Goal: Task Accomplishment & Management: Use online tool/utility

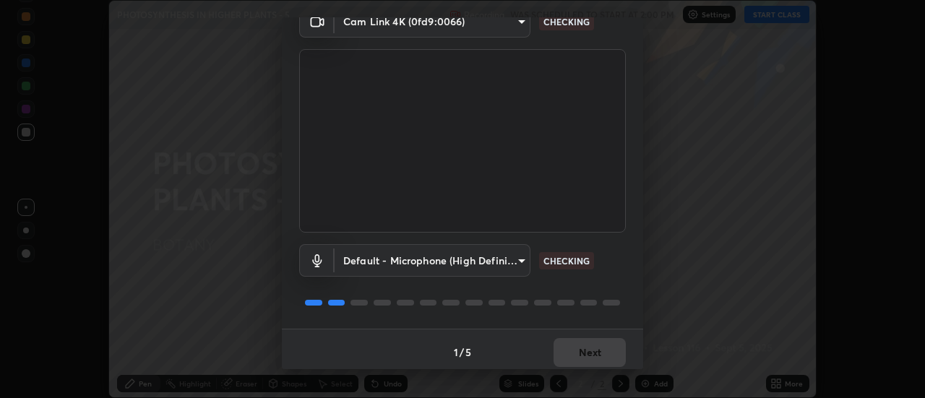
scroll to position [76, 0]
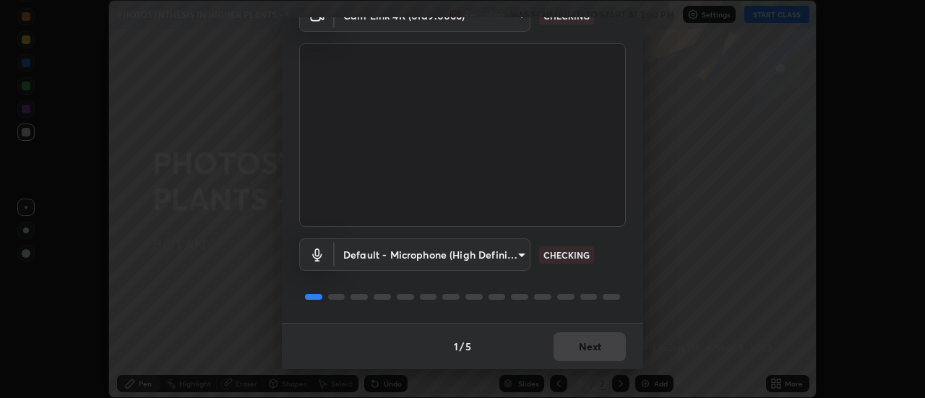
click at [577, 342] on div "1 / 5 Next" at bounding box center [462, 346] width 361 height 46
click at [577, 348] on div "1 / 5 Next" at bounding box center [462, 346] width 361 height 46
click at [577, 347] on div "1 / 5 Next" at bounding box center [462, 346] width 361 height 46
click at [577, 348] on div "1 / 5 Next" at bounding box center [462, 346] width 361 height 46
click at [578, 346] on div "1 / 5 Next" at bounding box center [462, 346] width 361 height 46
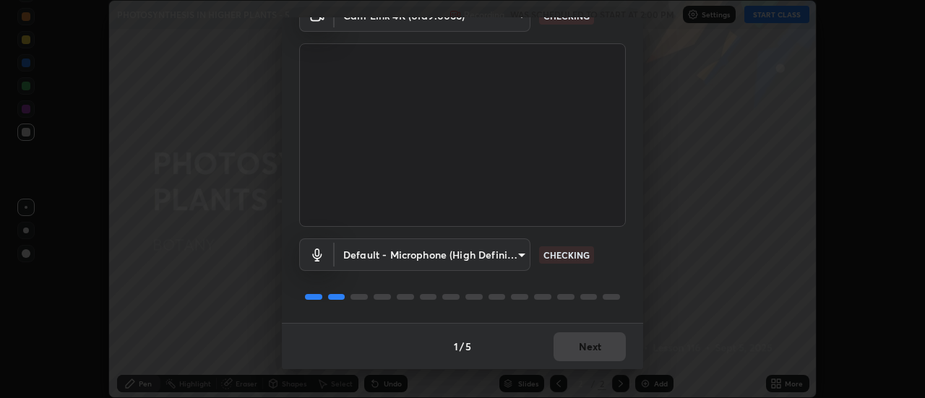
click at [580, 347] on div "1 / 5 Next" at bounding box center [462, 346] width 361 height 46
click at [581, 347] on div "1 / 5 Next" at bounding box center [462, 346] width 361 height 46
click at [582, 349] on div "1 / 5 Next" at bounding box center [462, 346] width 361 height 46
click at [582, 351] on div "1 / 5 Next" at bounding box center [462, 346] width 361 height 46
click at [584, 348] on div "1 / 5 Next" at bounding box center [462, 346] width 361 height 46
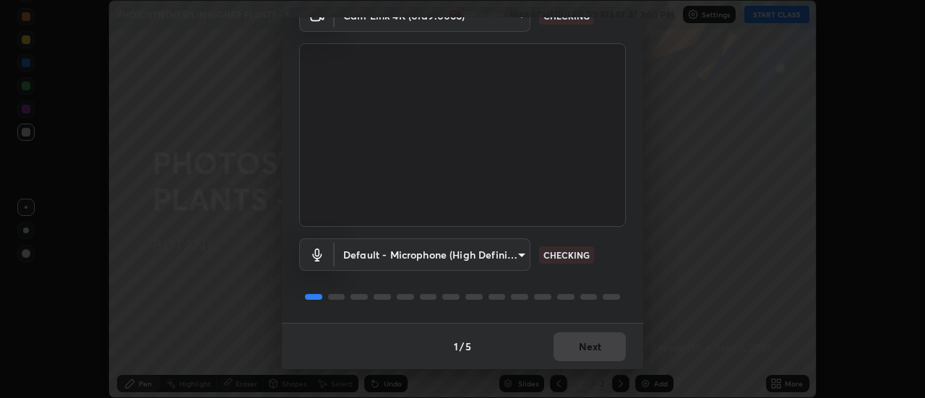
click at [583, 351] on div "1 / 5 Next" at bounding box center [462, 346] width 361 height 46
click at [584, 353] on div "1 / 5 Next" at bounding box center [462, 346] width 361 height 46
click at [584, 350] on div "1 / 5 Next" at bounding box center [462, 346] width 361 height 46
click at [584, 351] on div "1 / 5 Next" at bounding box center [462, 346] width 361 height 46
click at [585, 351] on div "1 / 5 Next" at bounding box center [462, 346] width 361 height 46
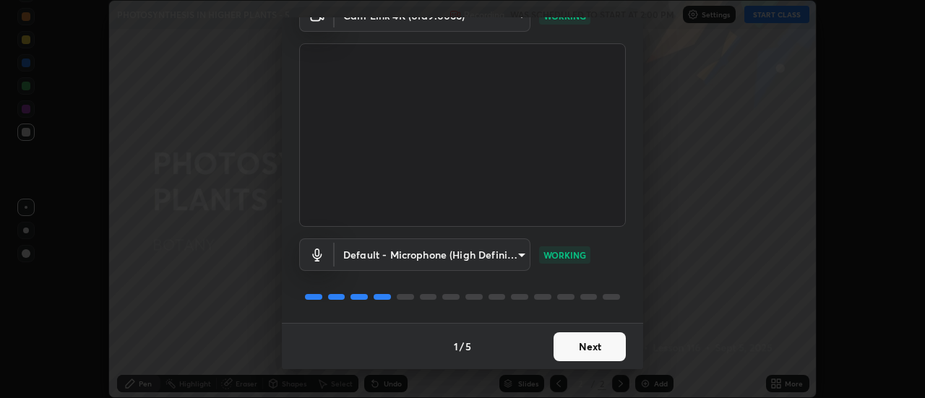
click at [585, 350] on button "Next" at bounding box center [590, 346] width 72 height 29
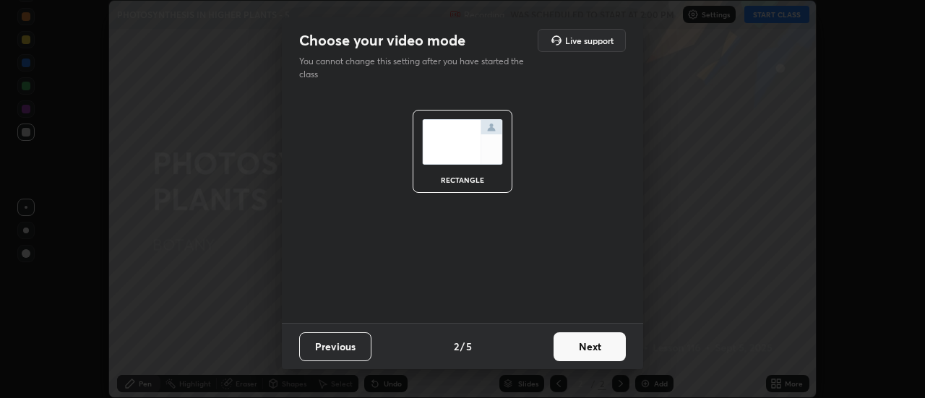
click at [586, 350] on button "Next" at bounding box center [590, 346] width 72 height 29
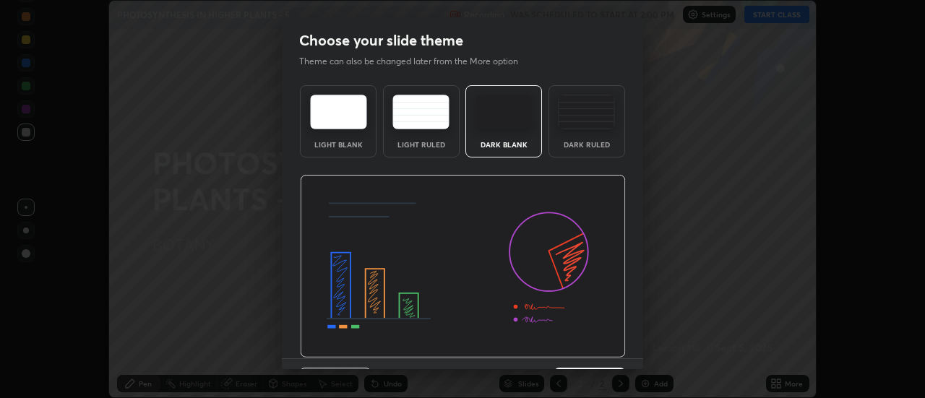
scroll to position [35, 0]
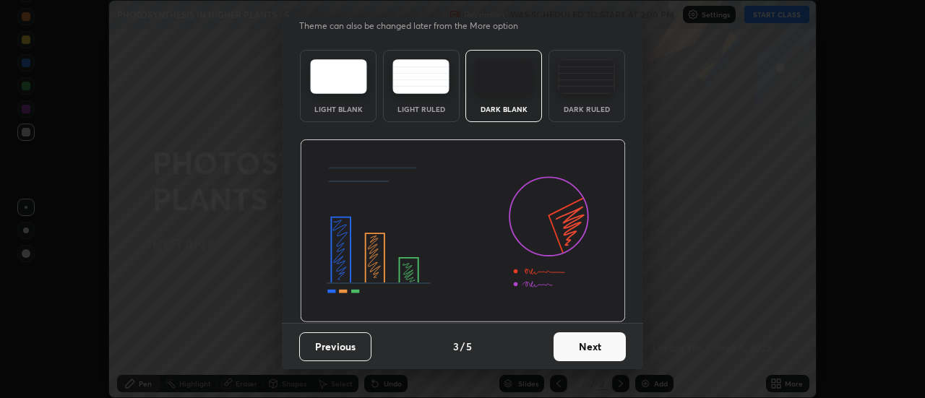
click at [580, 347] on button "Next" at bounding box center [590, 346] width 72 height 29
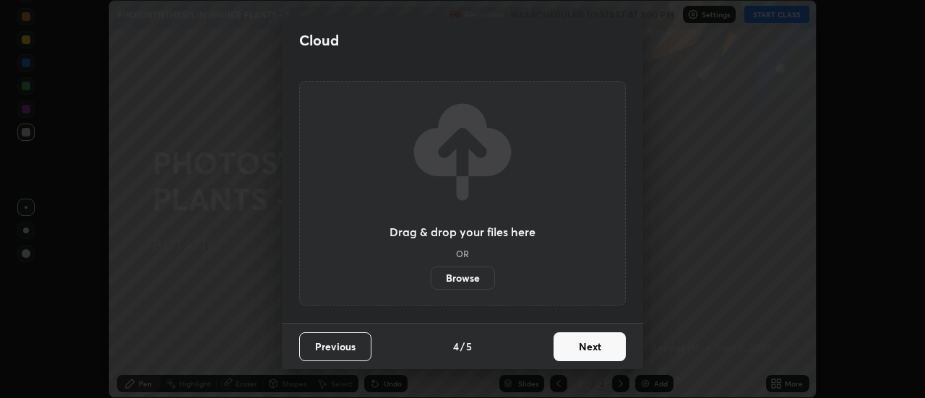
scroll to position [0, 0]
click at [585, 351] on button "Next" at bounding box center [590, 346] width 72 height 29
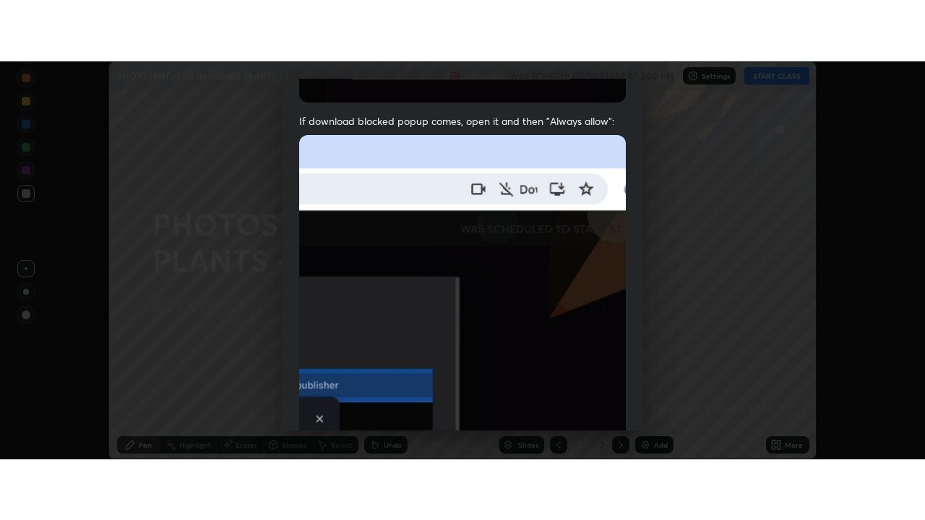
scroll to position [371, 0]
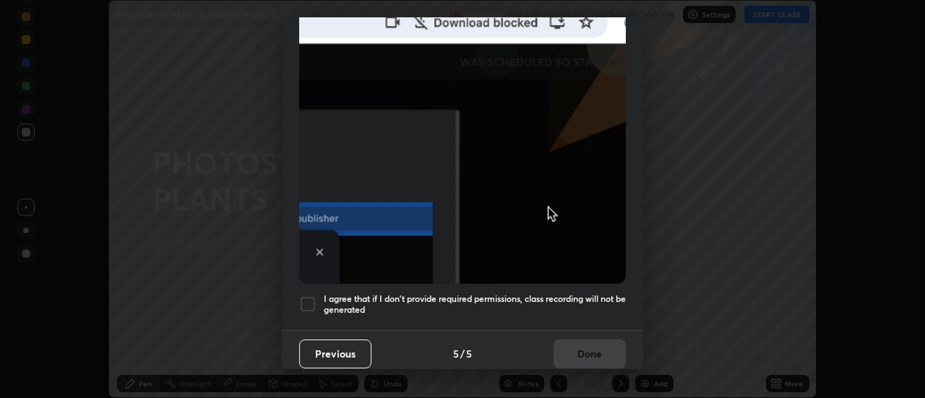
click at [313, 298] on div at bounding box center [307, 304] width 17 height 17
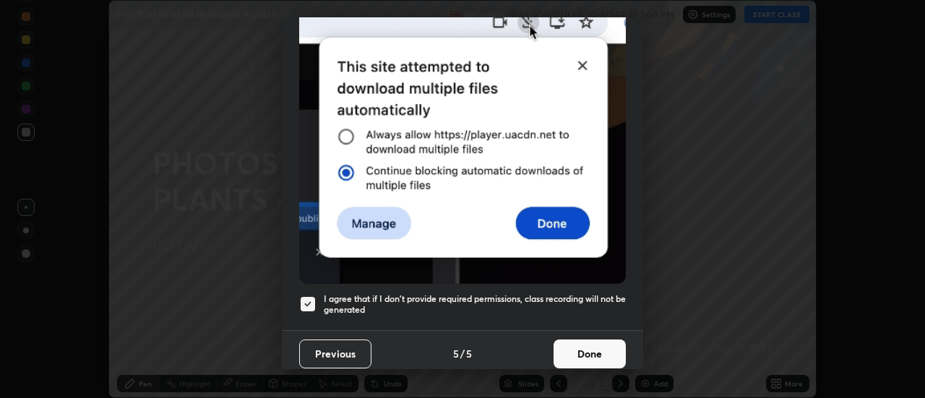
click at [572, 349] on button "Done" at bounding box center [590, 354] width 72 height 29
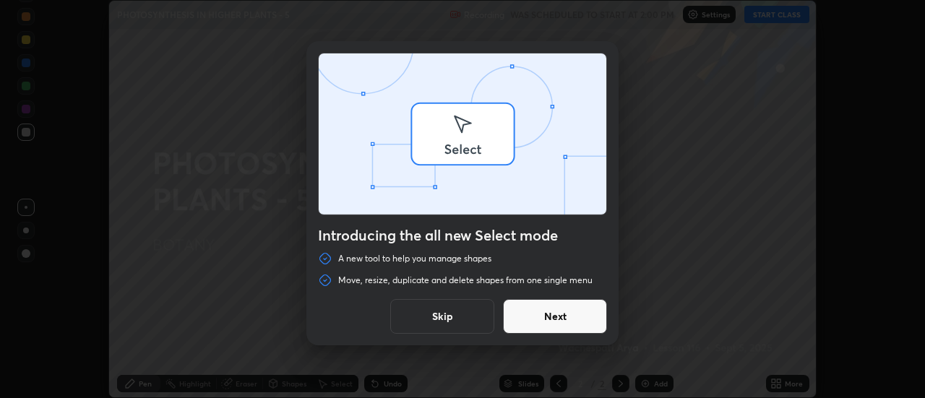
click at [783, 379] on div "Introducing the all new Select mode A new tool to help you manage shapes Move, …" at bounding box center [462, 199] width 925 height 398
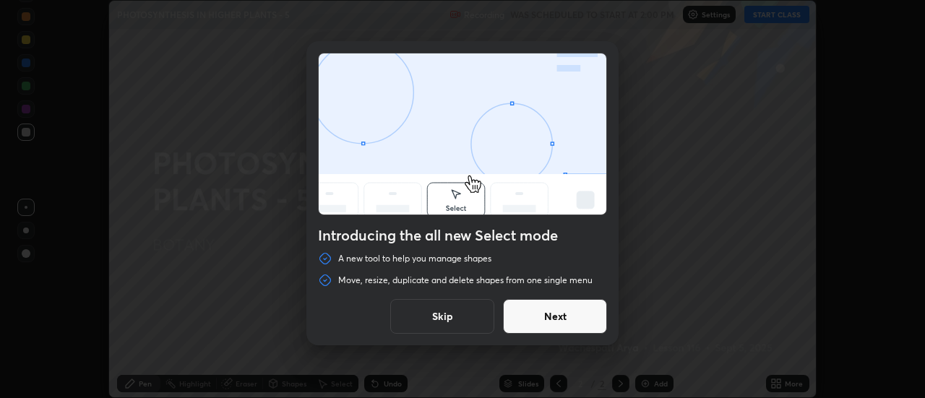
click at [471, 319] on button "Skip" at bounding box center [442, 316] width 104 height 35
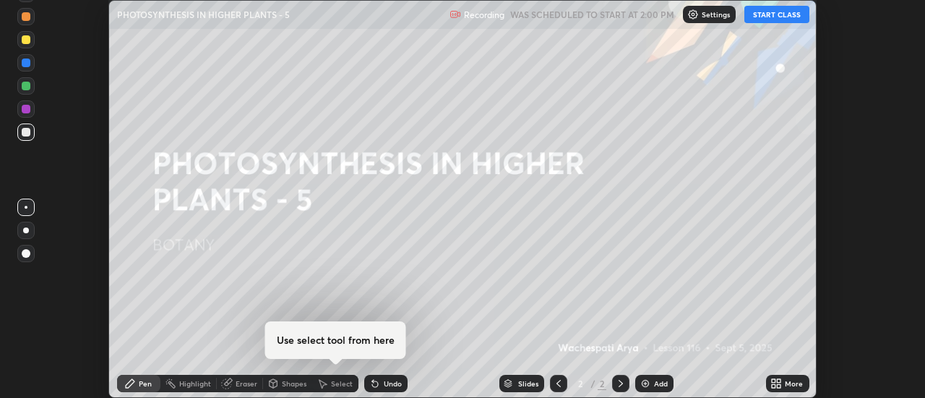
click at [784, 384] on div "More" at bounding box center [787, 383] width 43 height 17
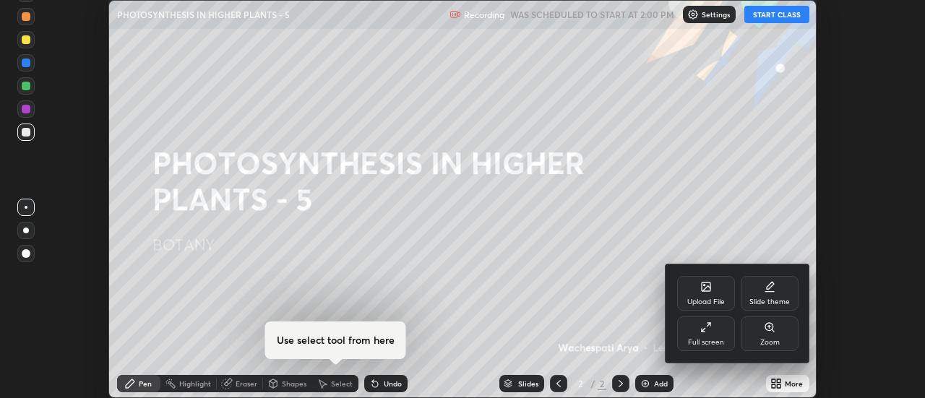
click at [705, 332] on icon at bounding box center [706, 328] width 12 height 12
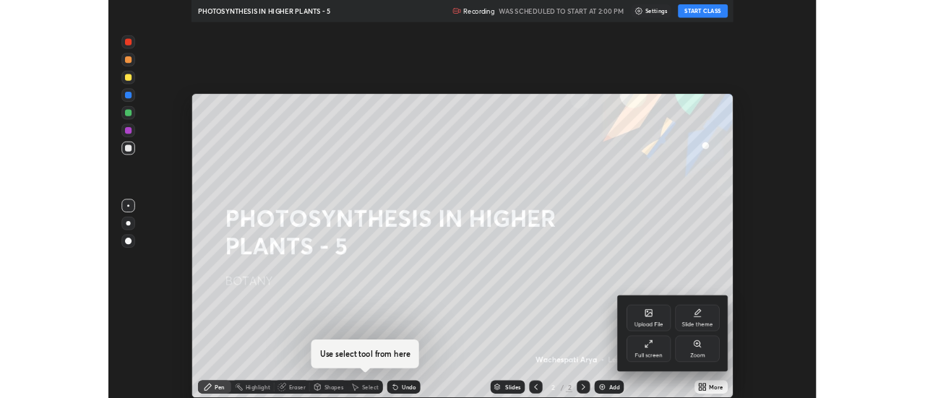
scroll to position [520, 925]
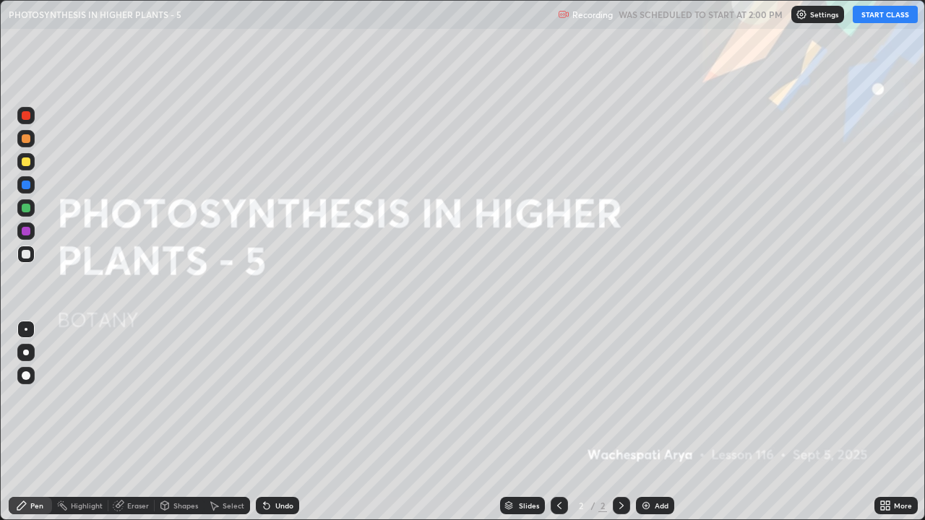
click at [662, 397] on div "Add" at bounding box center [662, 505] width 14 height 7
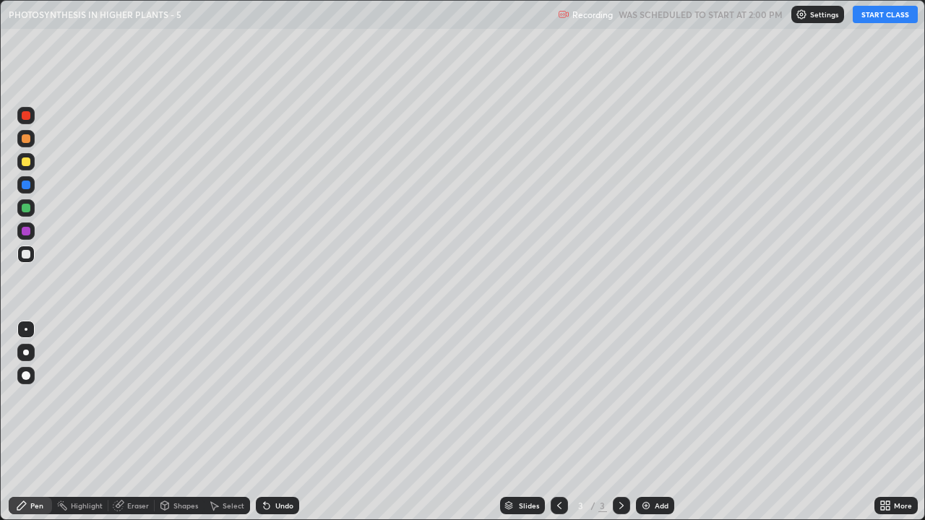
click at [27, 139] on div at bounding box center [26, 138] width 9 height 9
click at [876, 16] on button "START CLASS" at bounding box center [885, 14] width 65 height 17
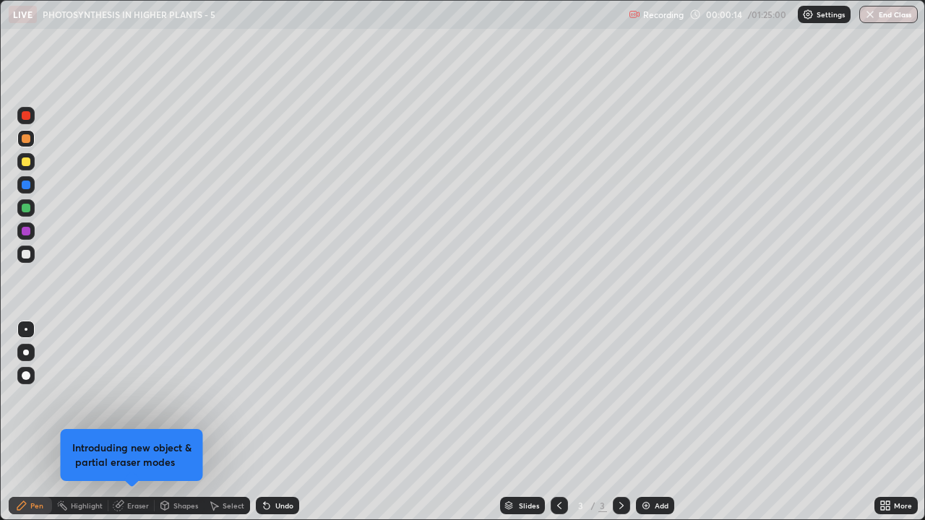
click at [37, 397] on div "Pen" at bounding box center [36, 505] width 13 height 7
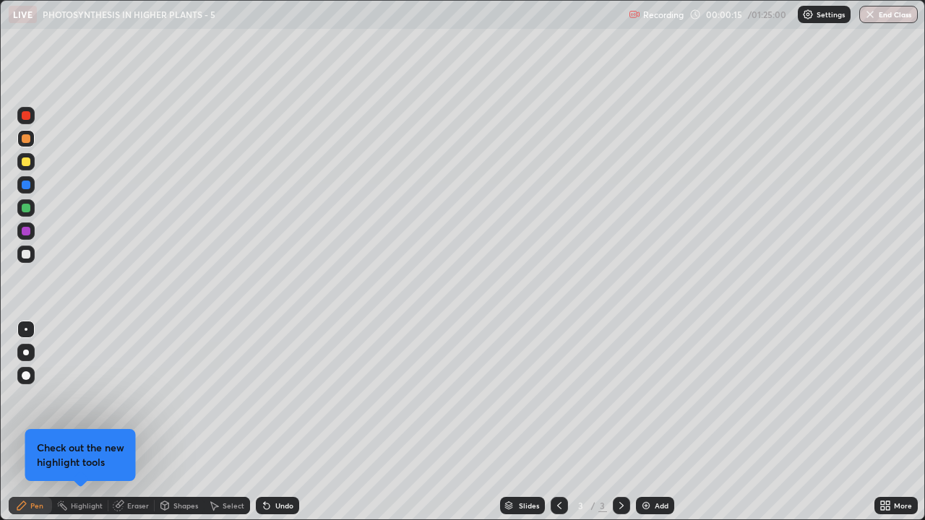
click at [27, 138] on div at bounding box center [26, 138] width 9 height 9
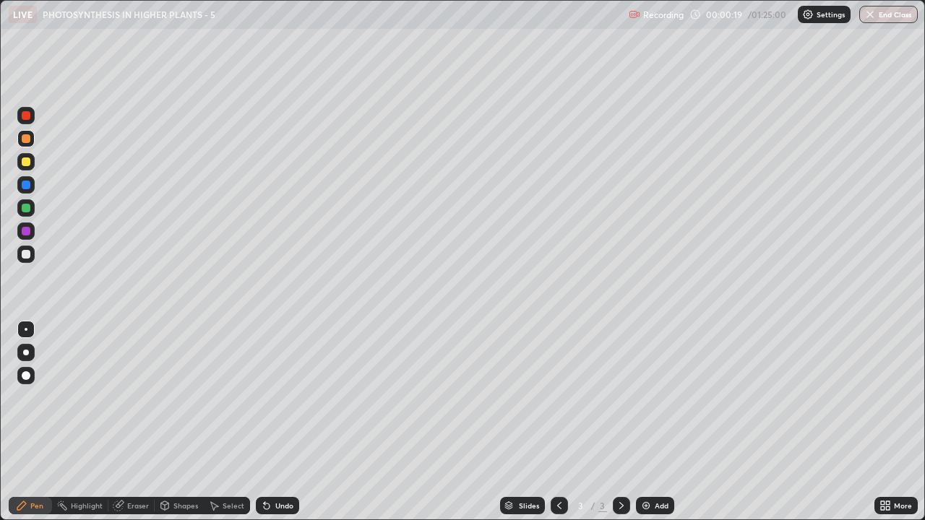
click at [26, 353] on div at bounding box center [26, 353] width 6 height 6
click at [26, 145] on div at bounding box center [25, 138] width 17 height 17
click at [24, 260] on div at bounding box center [25, 254] width 17 height 17
click at [28, 188] on div at bounding box center [26, 185] width 9 height 9
click at [27, 158] on div at bounding box center [26, 162] width 9 height 9
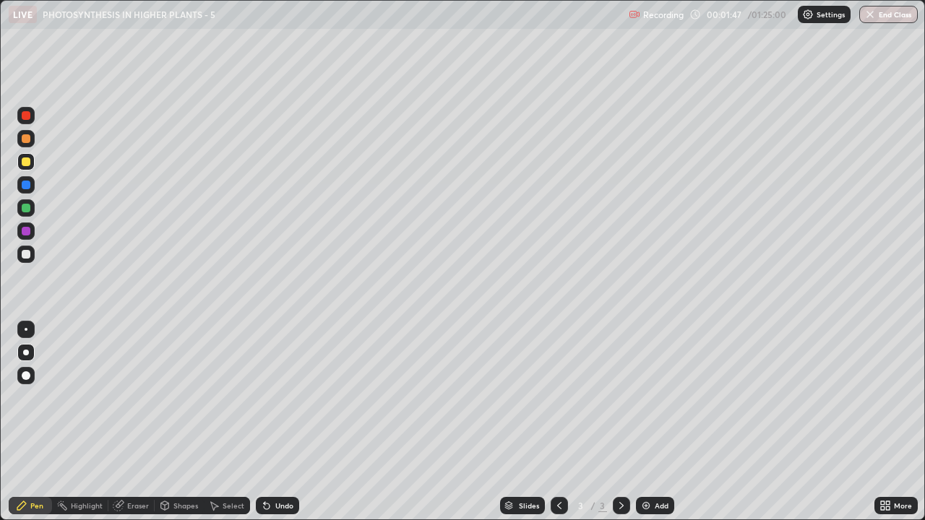
click at [275, 397] on div "Undo" at bounding box center [284, 505] width 18 height 7
click at [24, 254] on div at bounding box center [26, 254] width 9 height 9
click at [26, 139] on div at bounding box center [26, 138] width 9 height 9
click at [29, 163] on div at bounding box center [26, 162] width 9 height 9
click at [27, 233] on div at bounding box center [26, 231] width 9 height 9
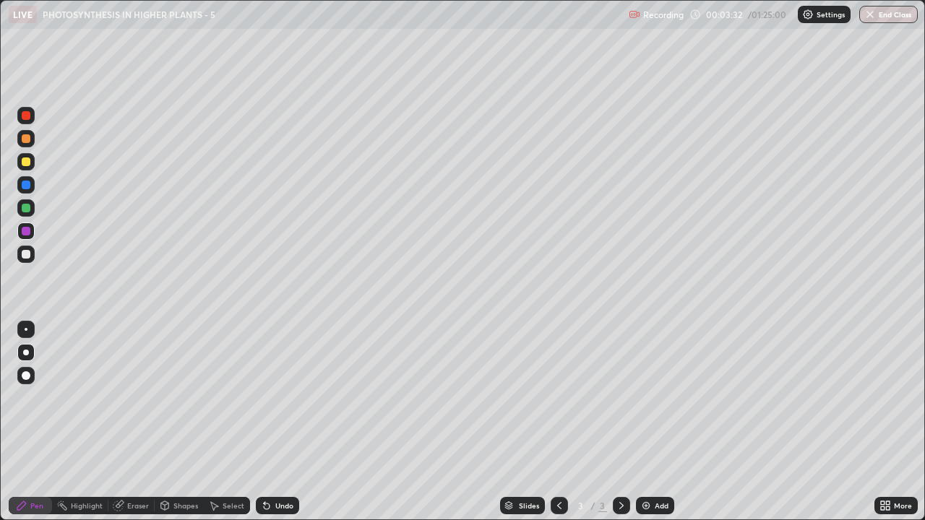
click at [26, 209] on div at bounding box center [26, 208] width 9 height 9
click at [27, 253] on div at bounding box center [26, 254] width 9 height 9
click at [25, 189] on div at bounding box center [26, 185] width 9 height 9
click at [655, 397] on div "Add" at bounding box center [662, 505] width 14 height 7
click at [25, 142] on div at bounding box center [26, 138] width 9 height 9
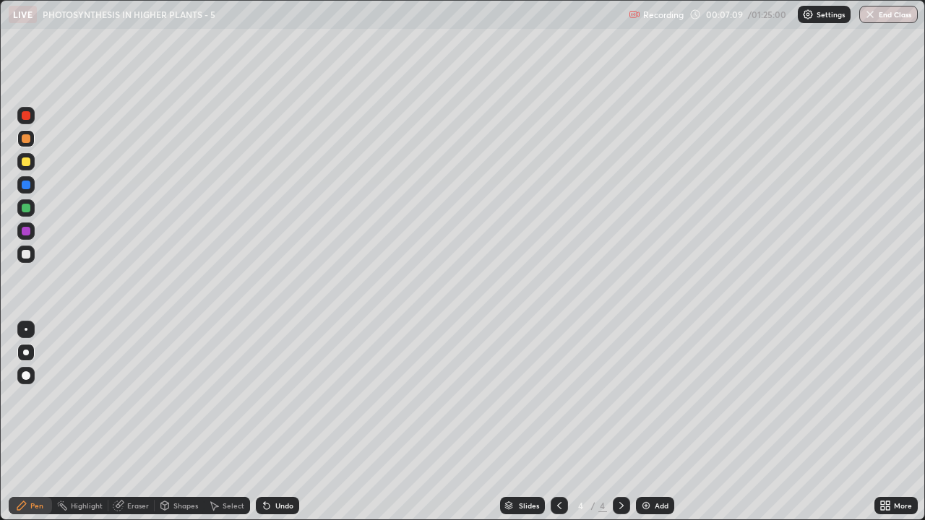
click at [27, 189] on div at bounding box center [26, 185] width 9 height 9
click at [557, 397] on icon at bounding box center [560, 506] width 12 height 12
click at [622, 397] on icon at bounding box center [622, 506] width 12 height 12
click at [28, 254] on div at bounding box center [26, 254] width 9 height 9
click at [284, 397] on div "Undo" at bounding box center [284, 505] width 18 height 7
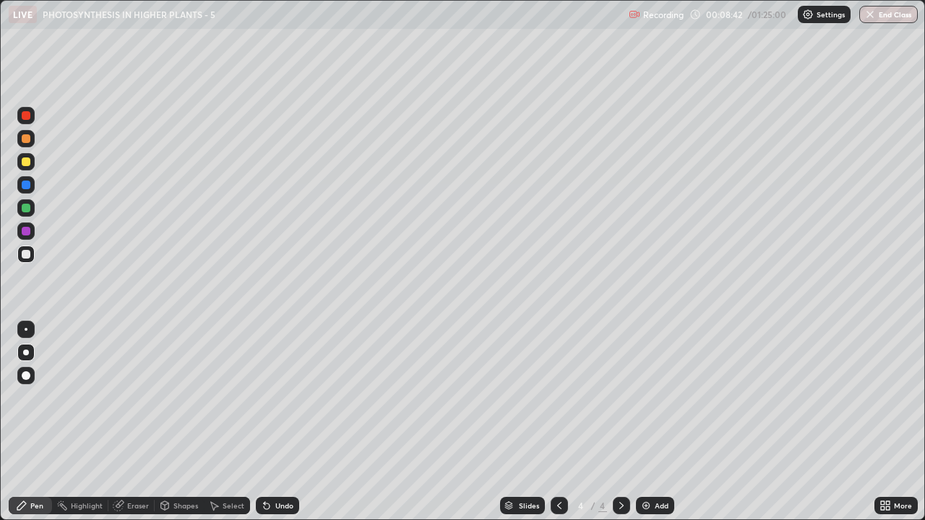
click at [22, 184] on div at bounding box center [26, 185] width 9 height 9
click at [27, 258] on div at bounding box center [26, 254] width 9 height 9
click at [25, 165] on div at bounding box center [26, 162] width 9 height 9
click at [25, 259] on div at bounding box center [25, 254] width 17 height 17
click at [25, 138] on div at bounding box center [26, 138] width 9 height 9
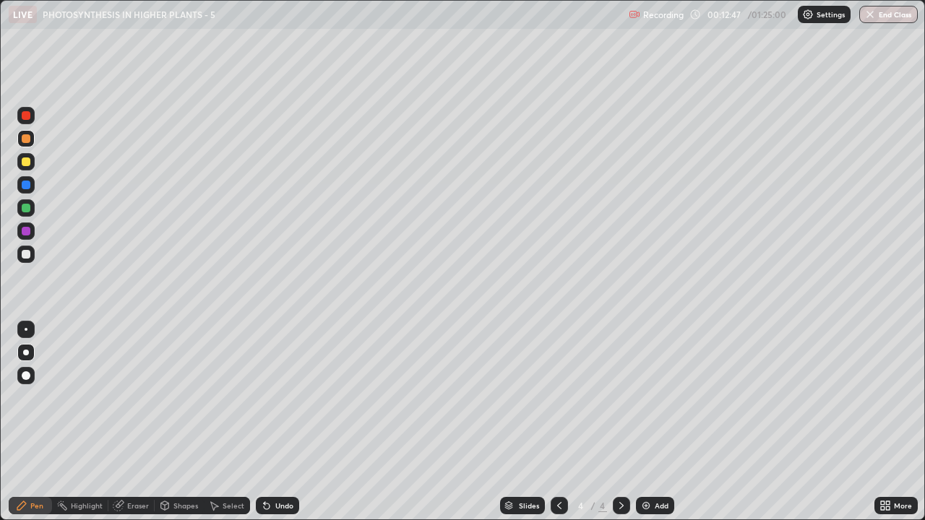
click at [28, 163] on div at bounding box center [26, 162] width 9 height 9
click at [890, 397] on icon at bounding box center [886, 506] width 12 height 12
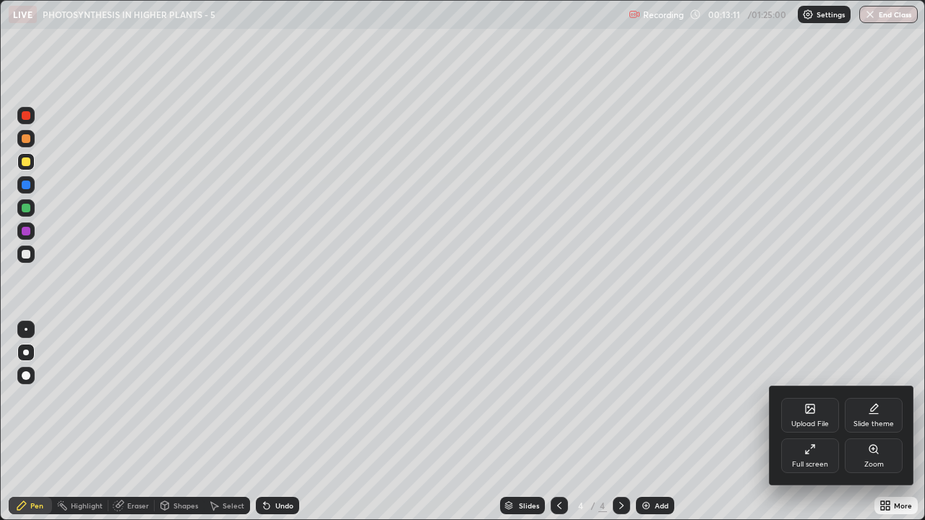
click at [822, 397] on div "Full screen" at bounding box center [810, 456] width 58 height 35
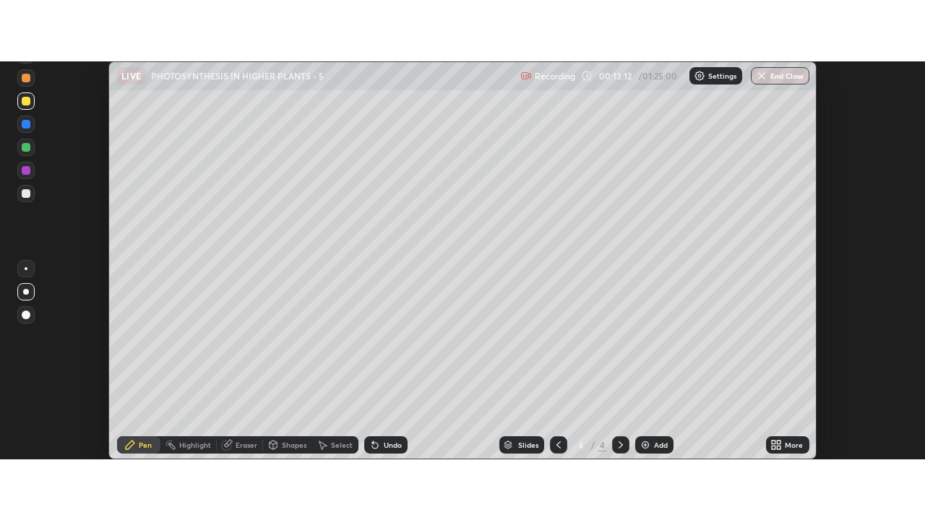
scroll to position [71871, 71344]
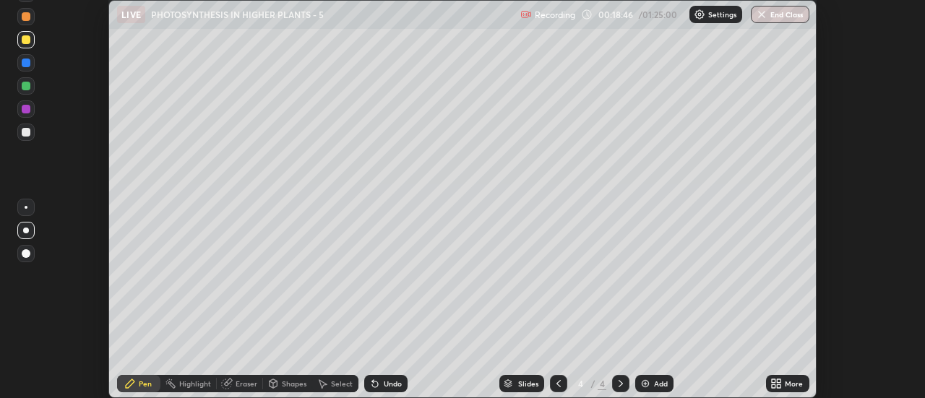
click at [778, 387] on icon at bounding box center [780, 386] width 4 height 4
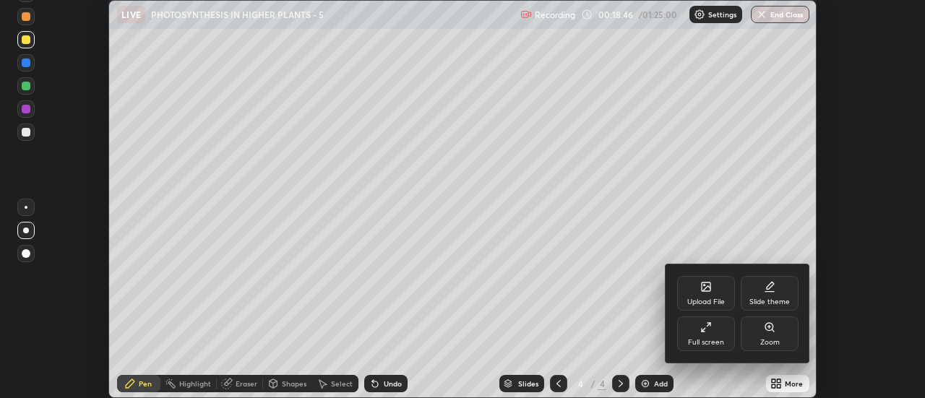
click at [704, 330] on icon at bounding box center [706, 328] width 12 height 12
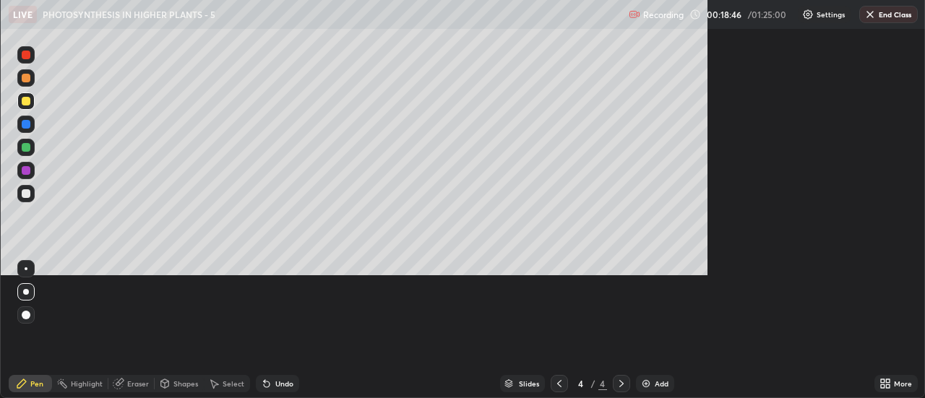
scroll to position [520, 925]
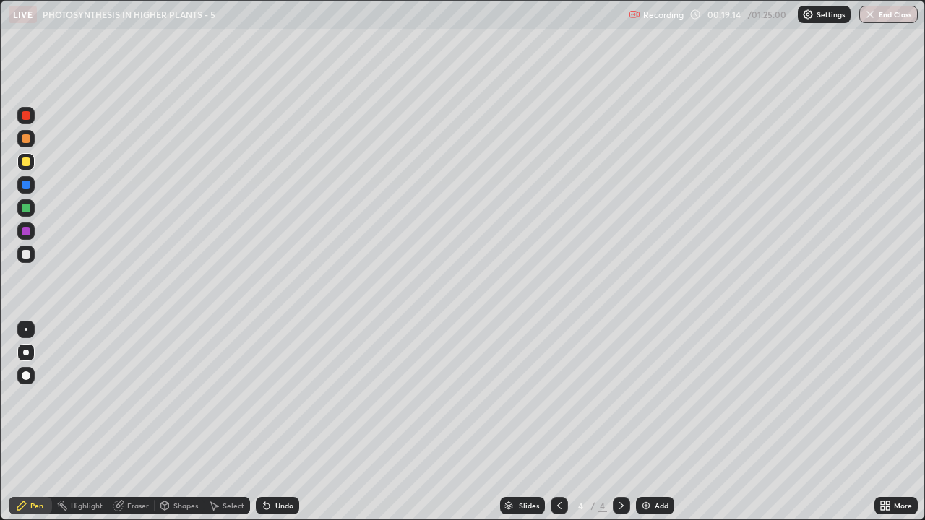
click at [882, 397] on icon at bounding box center [883, 504] width 4 height 4
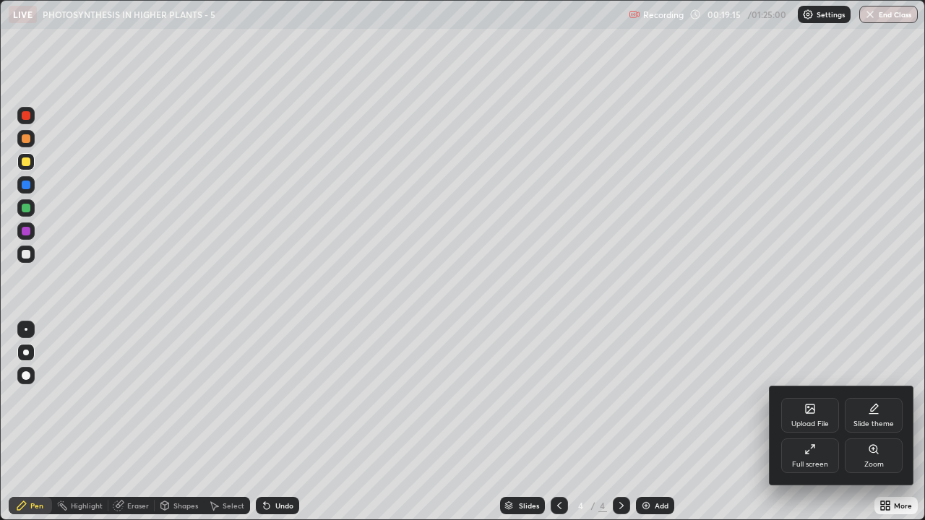
click at [809, 397] on div "Full screen" at bounding box center [810, 464] width 36 height 7
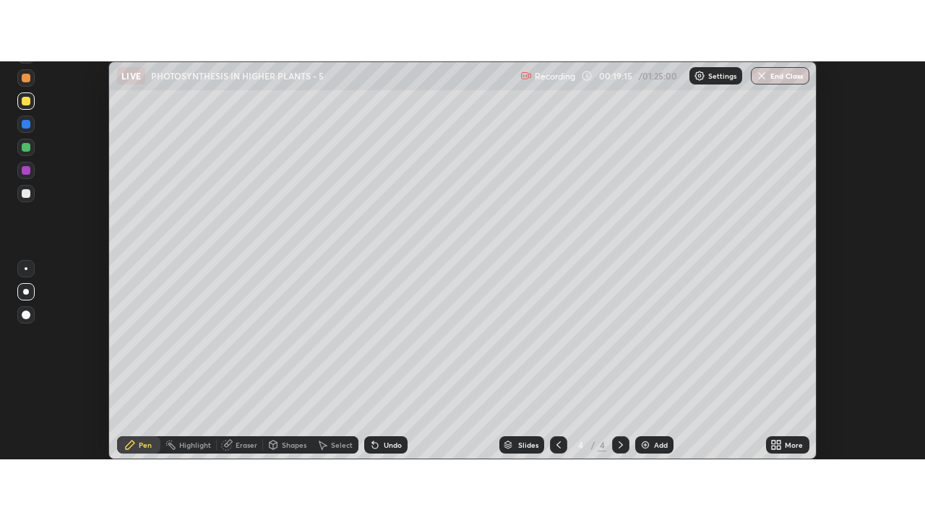
scroll to position [71871, 71344]
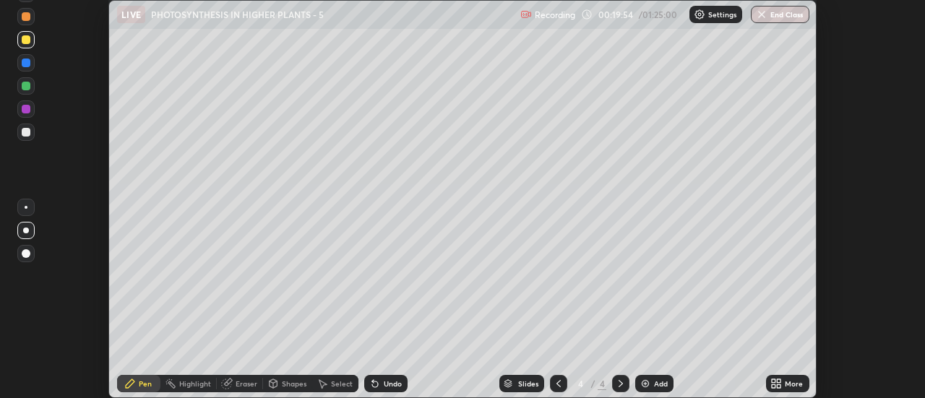
click at [774, 386] on icon at bounding box center [774, 386] width 4 height 4
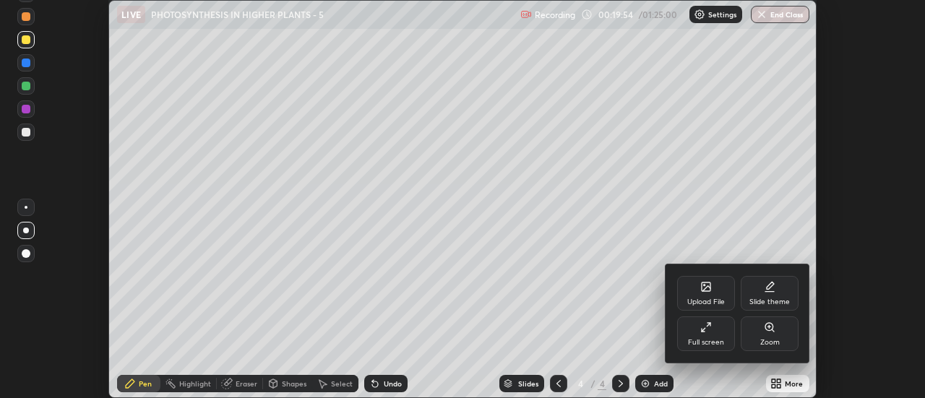
click at [703, 334] on div "Full screen" at bounding box center [706, 334] width 58 height 35
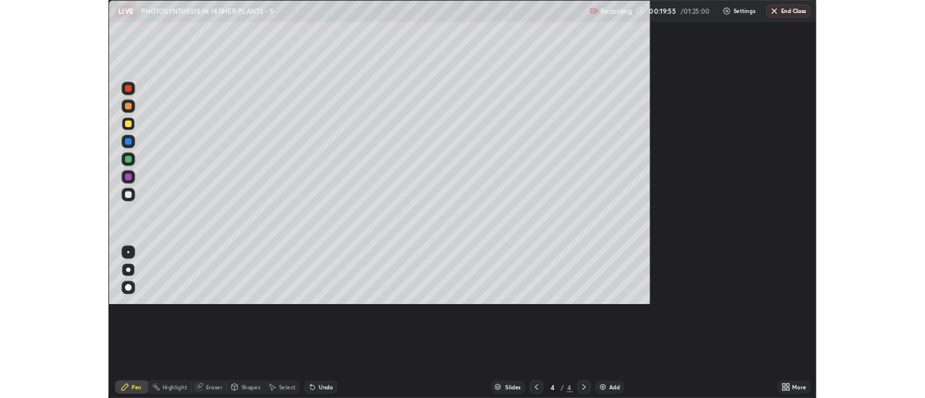
scroll to position [520, 925]
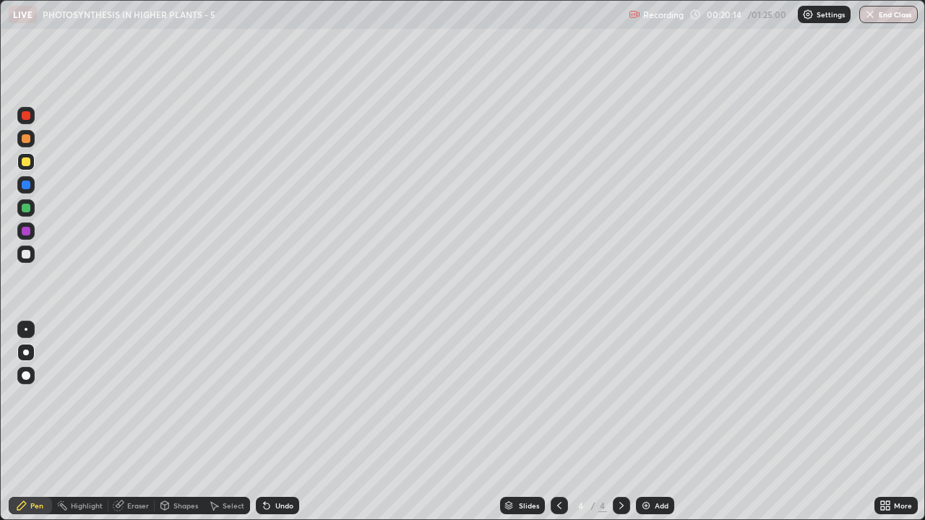
click at [665, 397] on div "Add" at bounding box center [662, 505] width 14 height 7
click at [29, 254] on div at bounding box center [26, 254] width 9 height 9
click at [34, 142] on div at bounding box center [25, 138] width 17 height 17
click at [28, 252] on div at bounding box center [26, 254] width 9 height 9
click at [25, 257] on div at bounding box center [26, 254] width 9 height 9
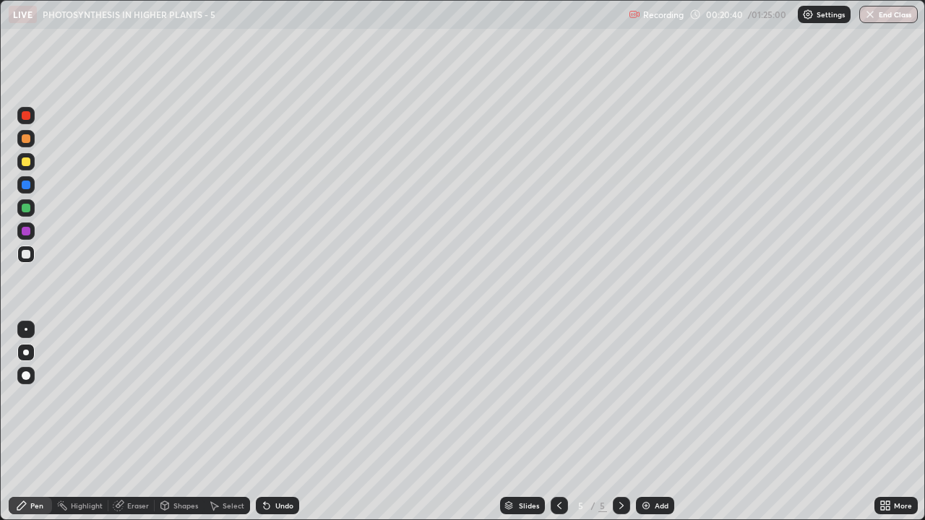
click at [26, 233] on div at bounding box center [26, 231] width 9 height 9
click at [28, 142] on div at bounding box center [26, 138] width 9 height 9
click at [25, 256] on div at bounding box center [26, 254] width 9 height 9
click at [32, 186] on div at bounding box center [25, 184] width 17 height 17
click at [25, 162] on div at bounding box center [26, 162] width 9 height 9
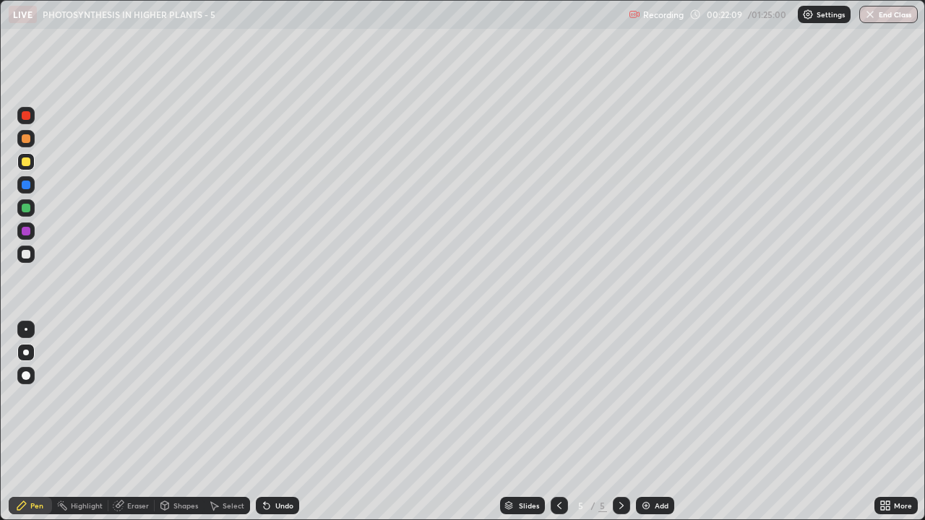
click at [25, 137] on div at bounding box center [26, 138] width 9 height 9
click at [29, 183] on div at bounding box center [26, 185] width 9 height 9
click at [25, 258] on div at bounding box center [26, 254] width 9 height 9
click at [26, 209] on div at bounding box center [26, 208] width 9 height 9
click at [27, 161] on div at bounding box center [26, 162] width 9 height 9
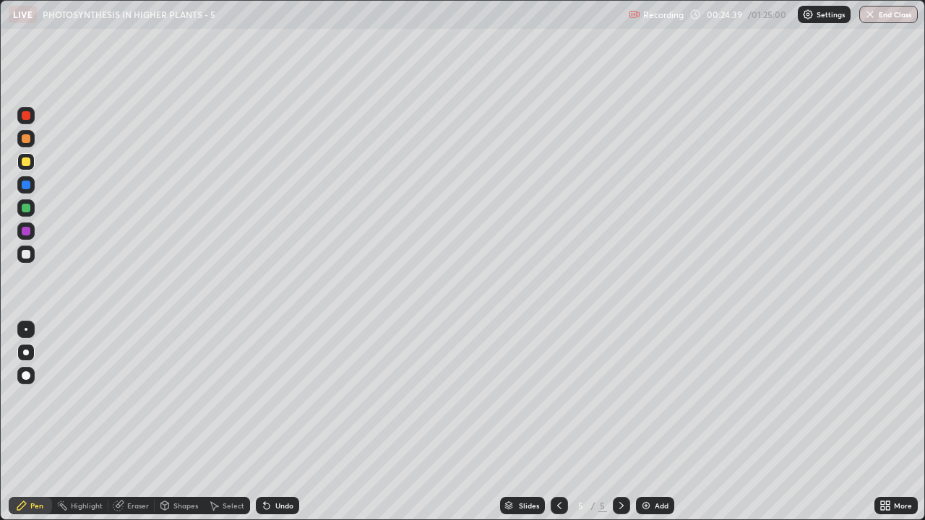
click at [275, 397] on div "Undo" at bounding box center [284, 505] width 18 height 7
click at [272, 397] on div "Undo" at bounding box center [277, 505] width 43 height 17
click at [27, 260] on div at bounding box center [25, 254] width 17 height 17
click at [25, 140] on div at bounding box center [26, 138] width 9 height 9
click at [272, 397] on div "Undo" at bounding box center [277, 505] width 43 height 17
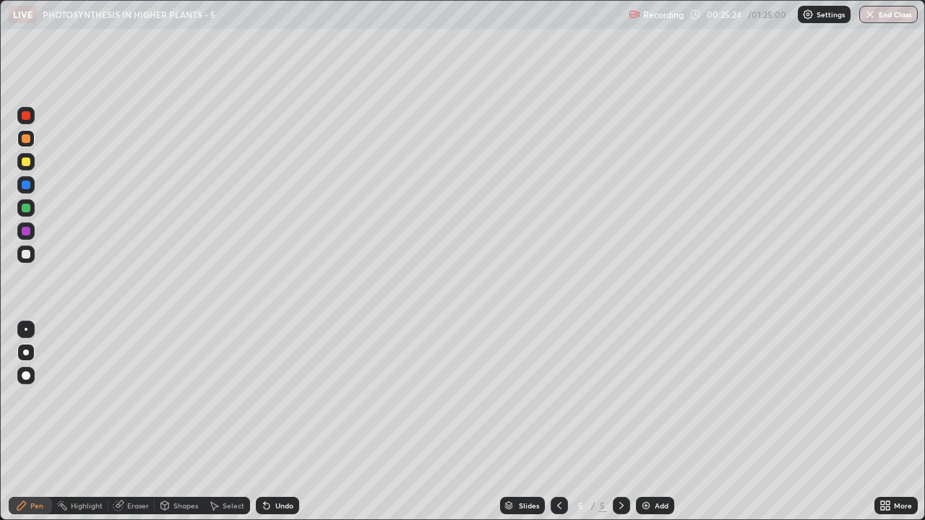
click at [22, 189] on div at bounding box center [25, 184] width 17 height 17
click at [27, 164] on div at bounding box center [26, 162] width 9 height 9
click at [25, 164] on div at bounding box center [26, 162] width 9 height 9
click at [26, 139] on div at bounding box center [26, 138] width 9 height 9
click at [29, 163] on div at bounding box center [26, 162] width 9 height 9
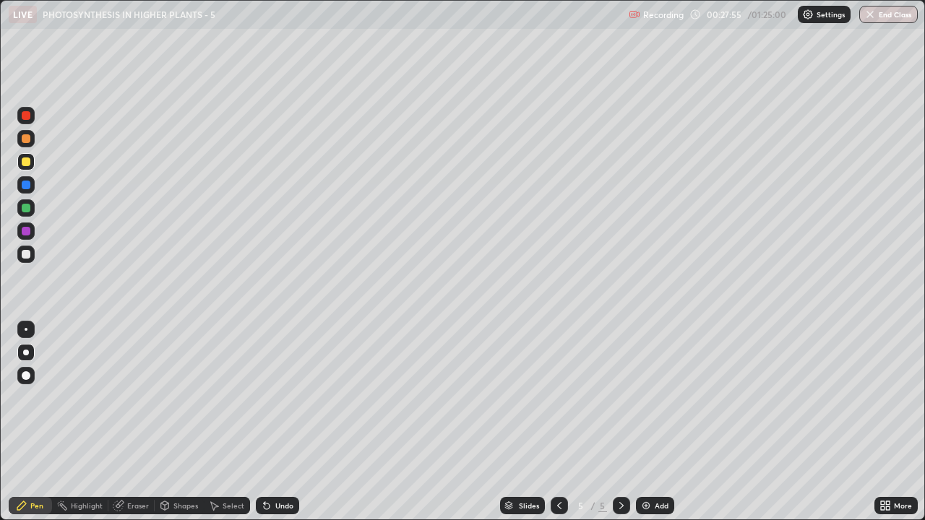
click at [888, 397] on icon at bounding box center [886, 506] width 12 height 12
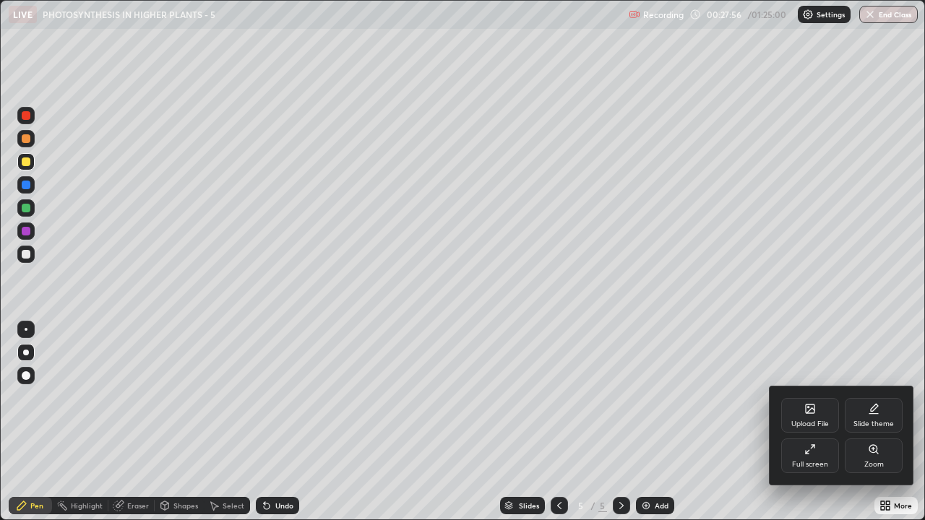
click at [820, 397] on div "Full screen" at bounding box center [810, 456] width 58 height 35
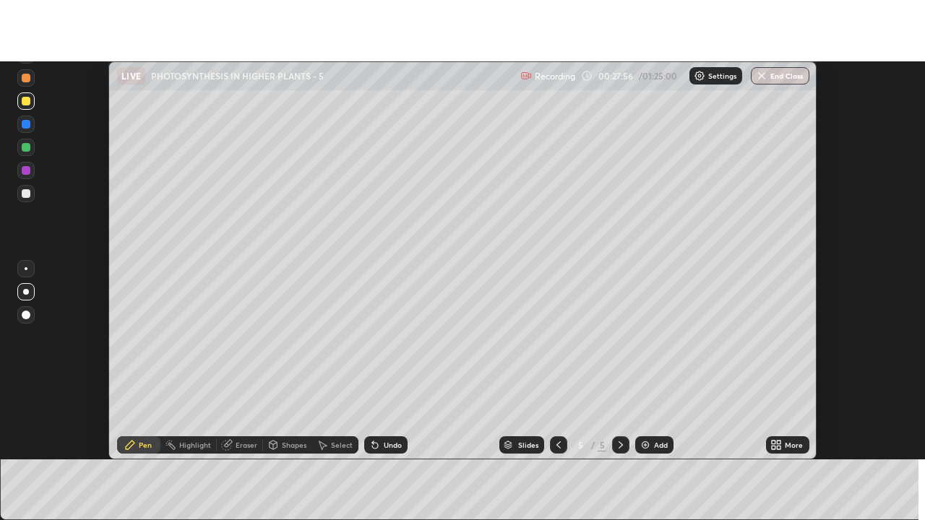
scroll to position [71871, 71344]
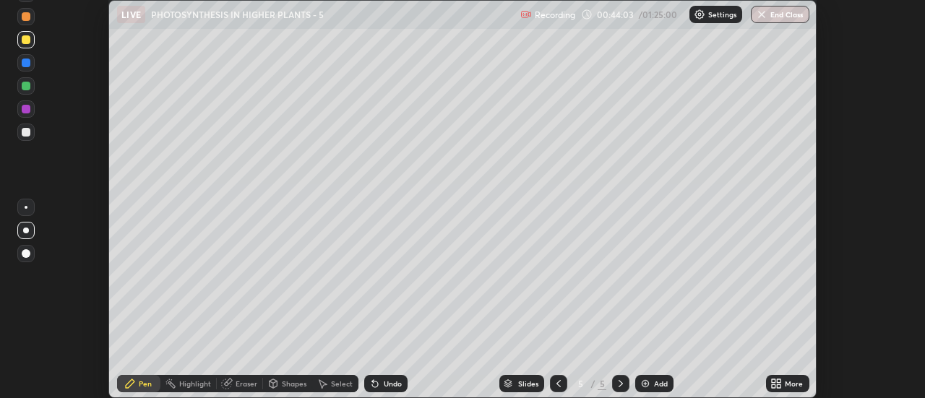
click at [779, 381] on icon at bounding box center [780, 381] width 4 height 4
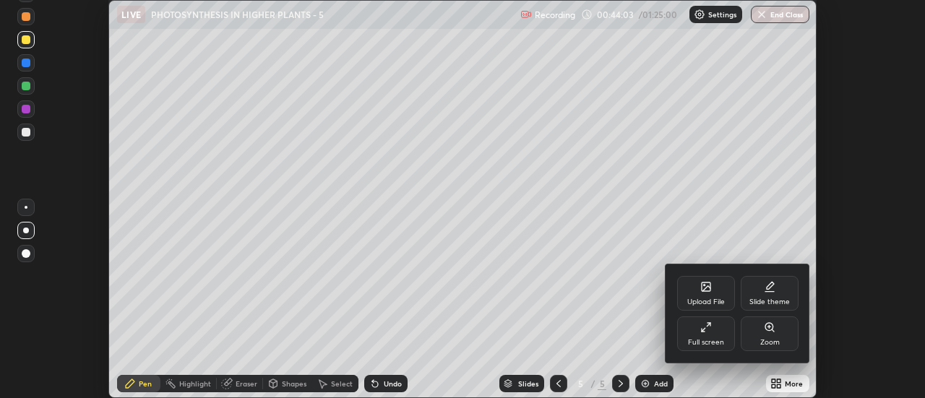
click at [716, 332] on div "Full screen" at bounding box center [706, 334] width 58 height 35
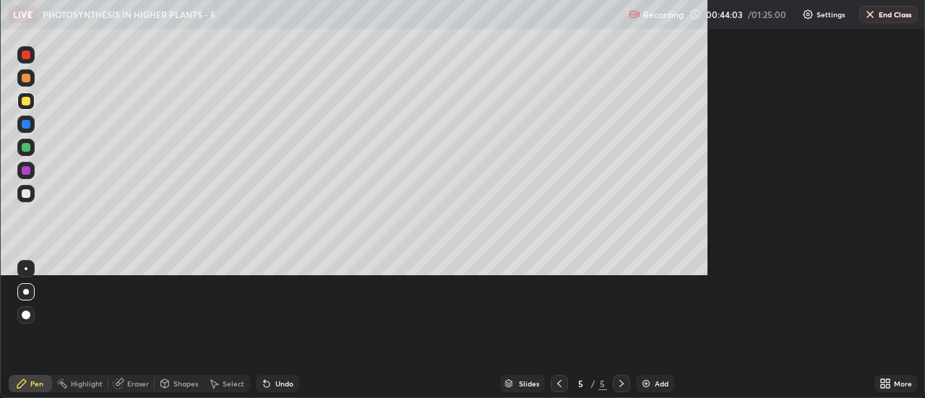
scroll to position [520, 925]
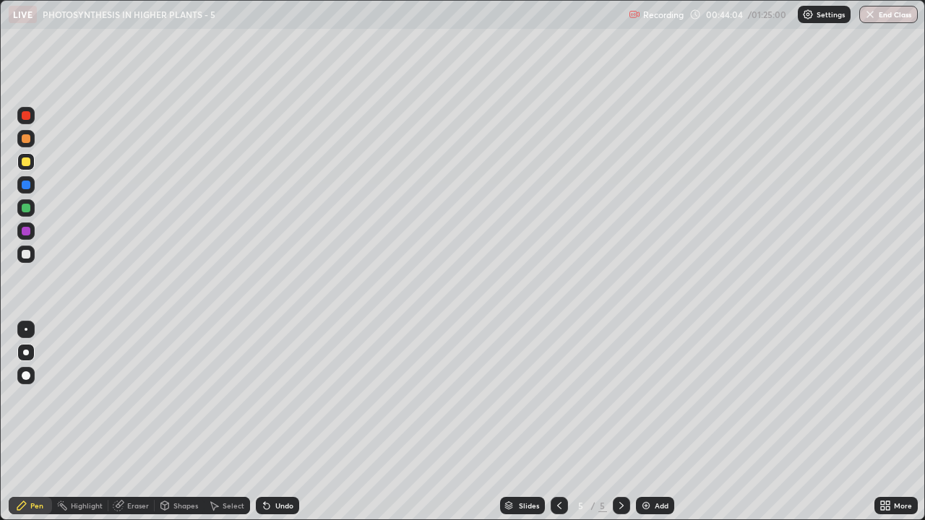
click at [662, 397] on div "Add" at bounding box center [662, 505] width 14 height 7
click at [22, 209] on div at bounding box center [26, 208] width 9 height 9
click at [27, 376] on div at bounding box center [26, 375] width 9 height 9
click at [26, 258] on div at bounding box center [26, 254] width 9 height 9
click at [20, 353] on div at bounding box center [25, 352] width 17 height 17
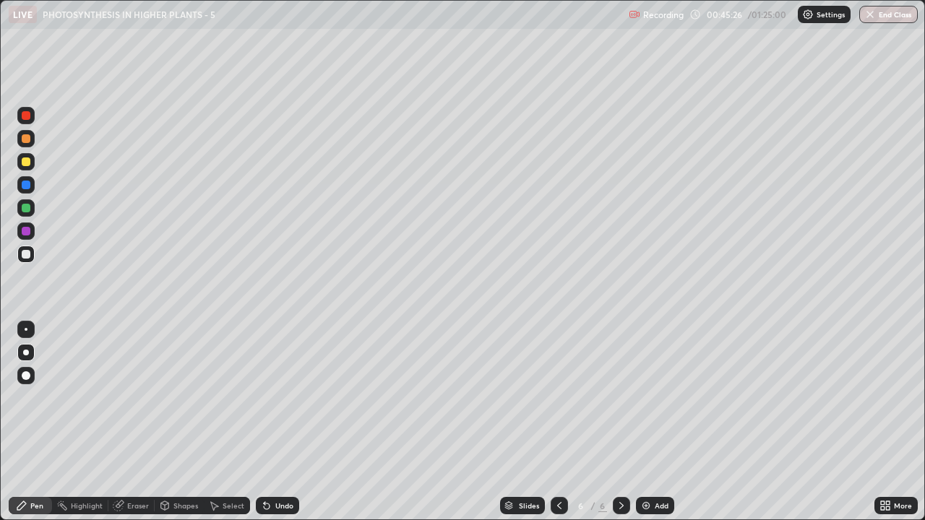
click at [25, 184] on div at bounding box center [26, 185] width 9 height 9
click at [26, 142] on div at bounding box center [26, 138] width 9 height 9
click at [646, 397] on img at bounding box center [646, 506] width 12 height 12
click at [28, 142] on div at bounding box center [26, 138] width 9 height 9
click at [22, 209] on div at bounding box center [26, 208] width 9 height 9
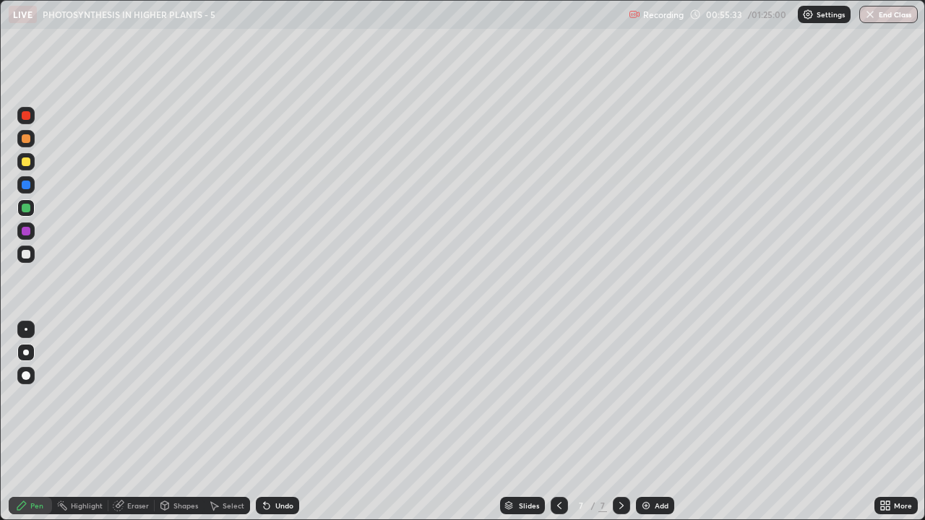
click at [25, 137] on div at bounding box center [26, 138] width 9 height 9
click at [882, 16] on button "End Class" at bounding box center [888, 14] width 59 height 17
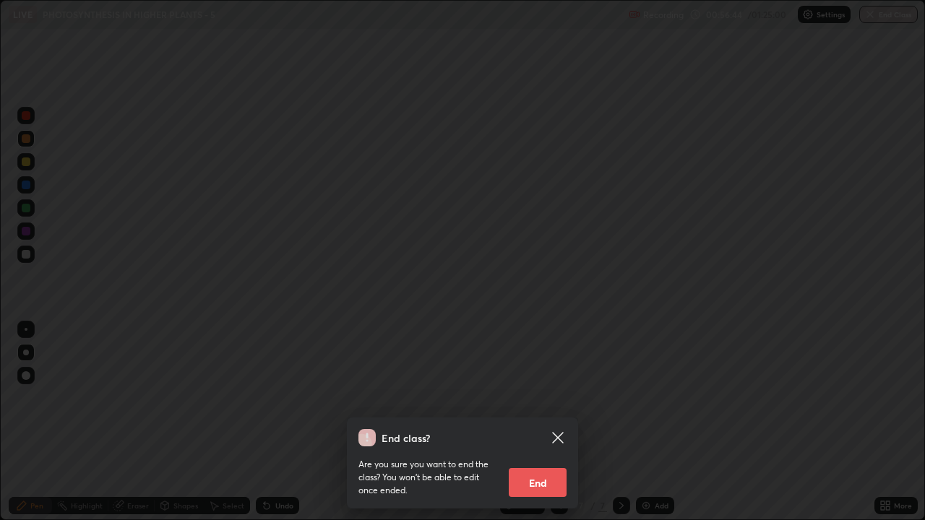
click at [548, 397] on button "End" at bounding box center [538, 482] width 58 height 29
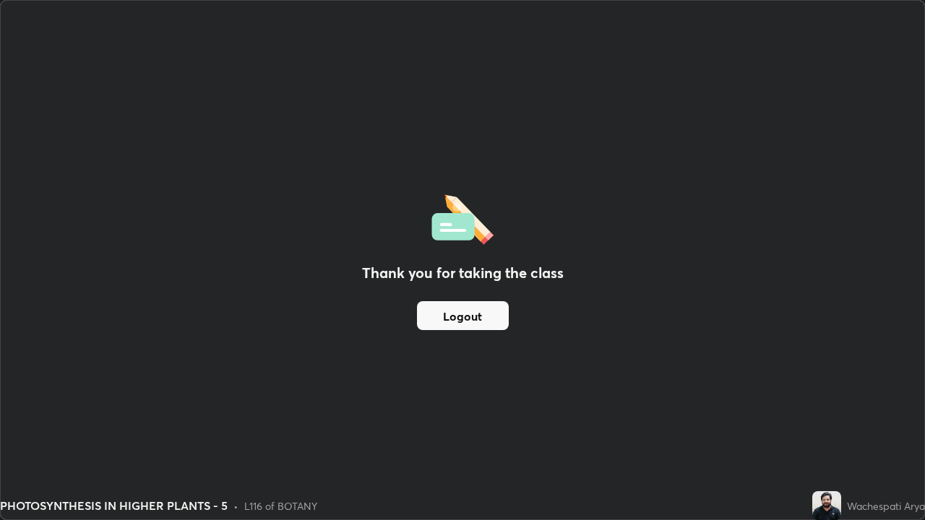
click at [460, 316] on button "Logout" at bounding box center [463, 315] width 92 height 29
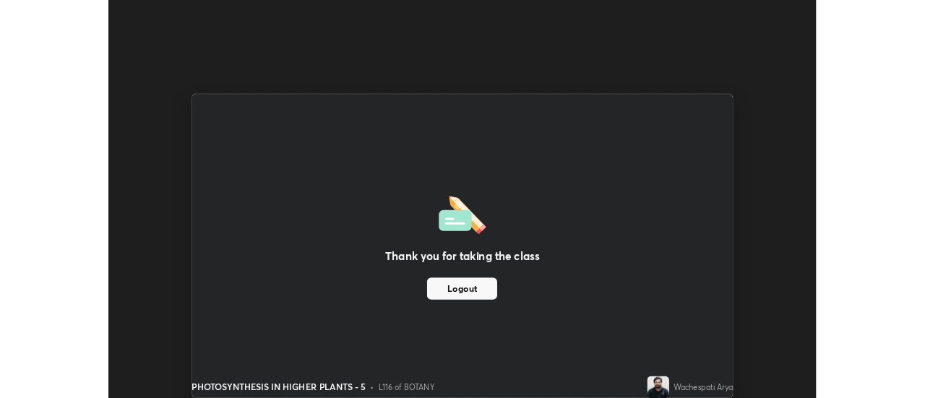
scroll to position [71871, 71344]
